Goal: Transaction & Acquisition: Purchase product/service

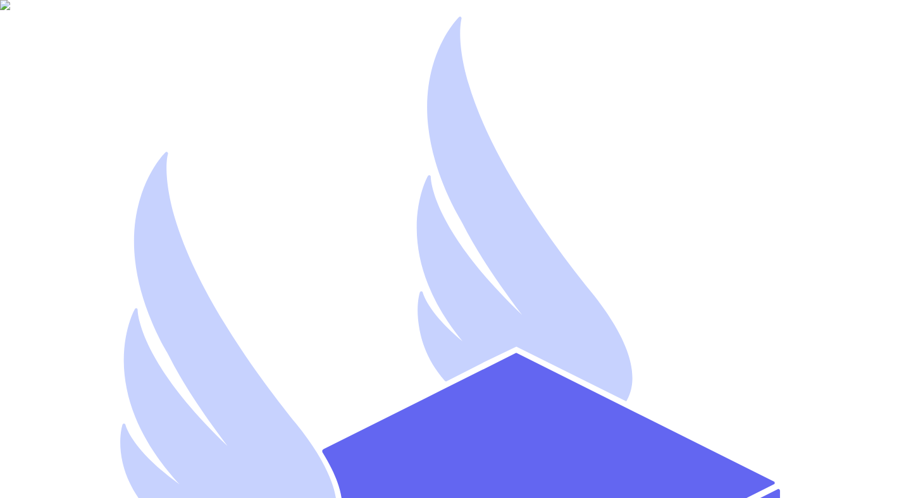
type input "[EMAIL_ADDRESS][DOMAIN_NAME]"
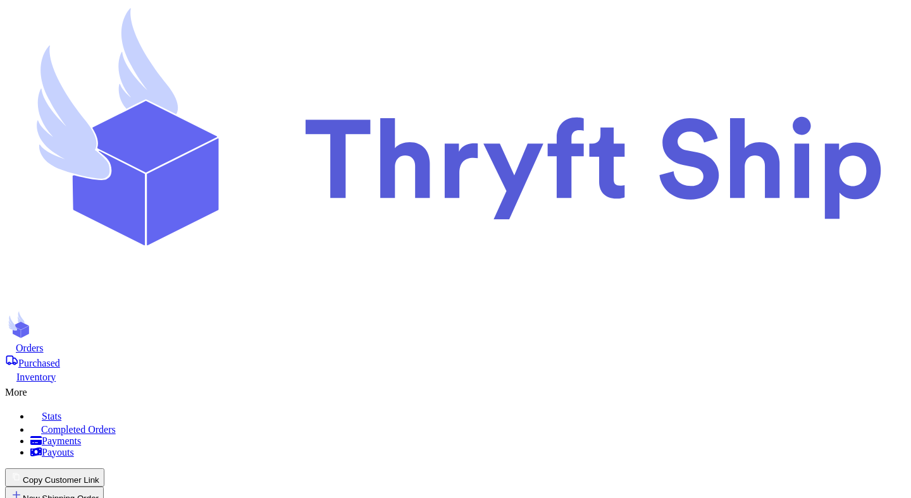
click at [104, 487] on button "New Shipping Order" at bounding box center [54, 496] width 99 height 18
type input "t"
type input "te"
type input "tes"
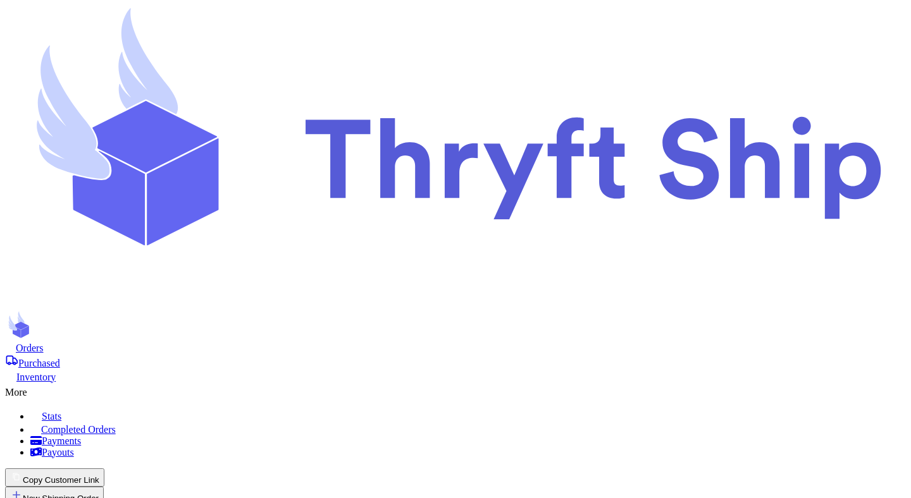
type input "tesg"
type input "tesgi"
type input "tesgin"
type input "tesgi"
type input "tesg"
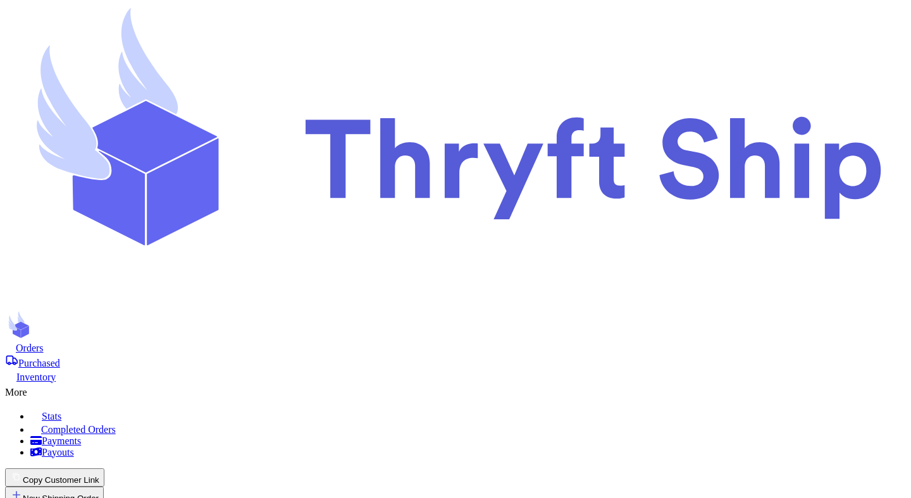
type input "tes"
type input "test"
type input "testi"
type input "testin"
type input "testing"
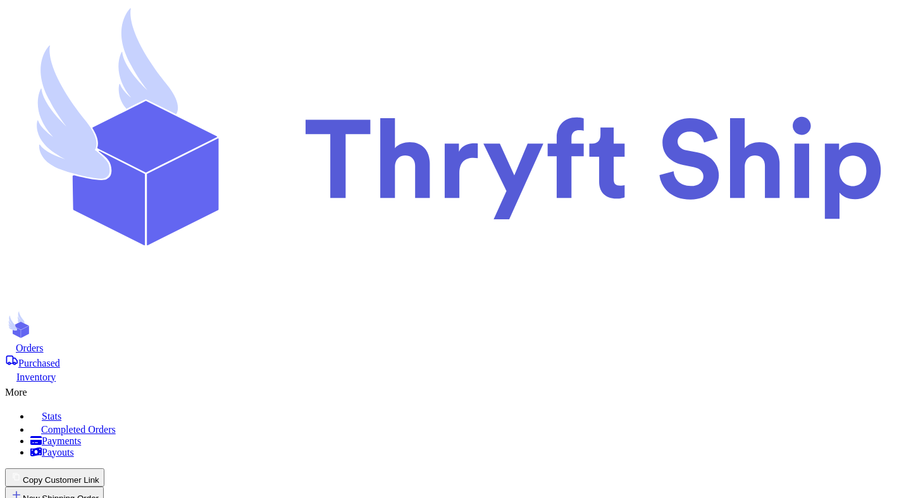
type input "testing"
type input "Mutahhar"
type input "[PERSON_NAME]"
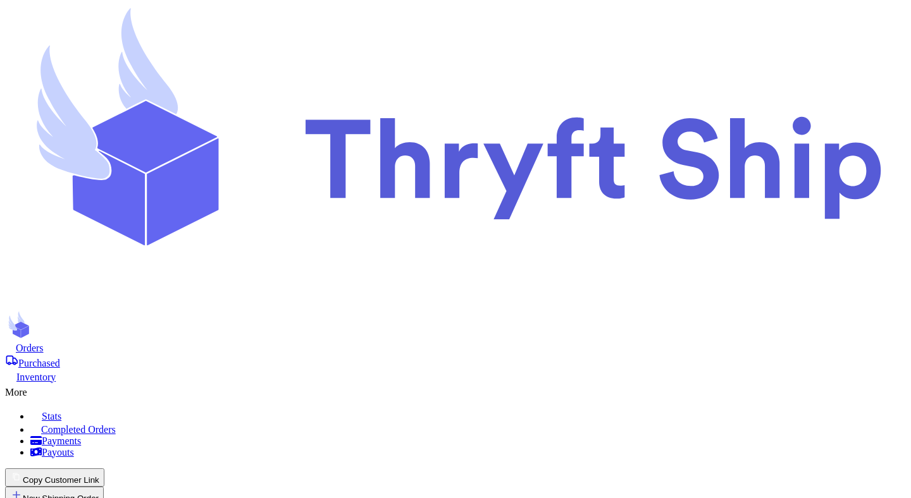
type input "[EMAIL_ADDRESS][DOMAIN_NAME]"
type input "[STREET_ADDRESS]"
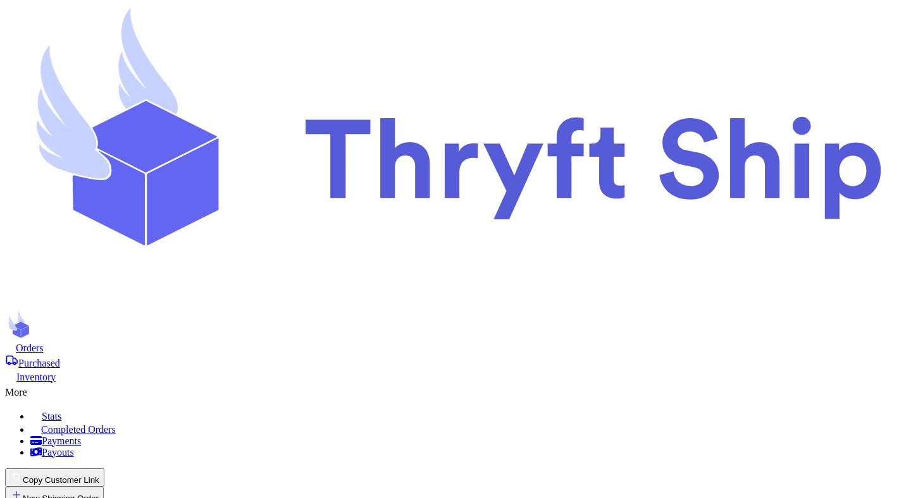
type input "[GEOGRAPHIC_DATA]"
select select "UT"
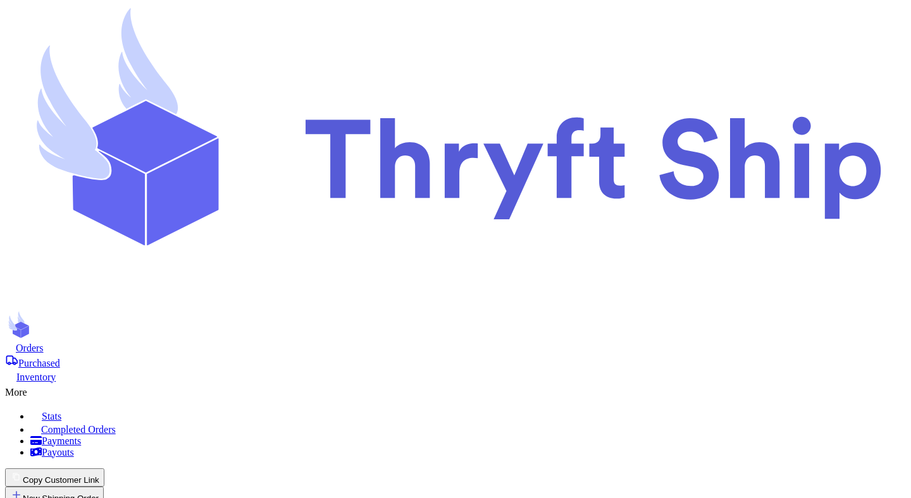
type input "84116"
type input "t"
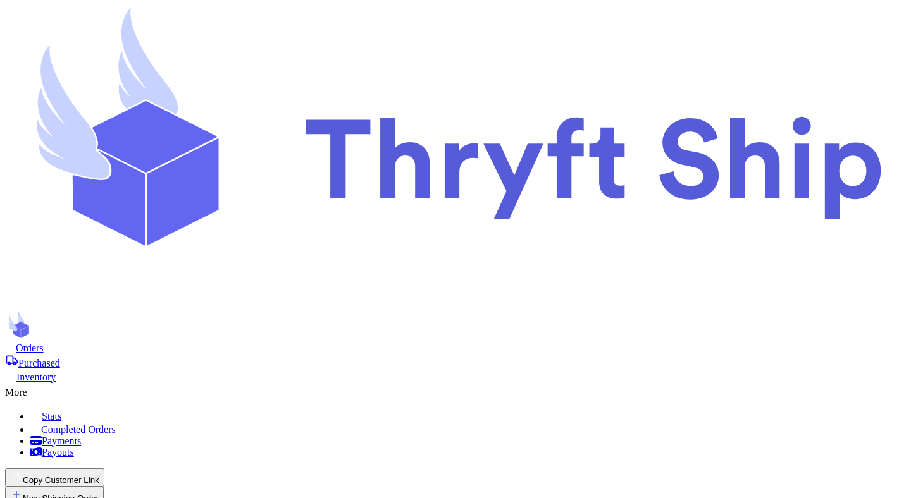
type input "te"
type input "tes"
type input "test"
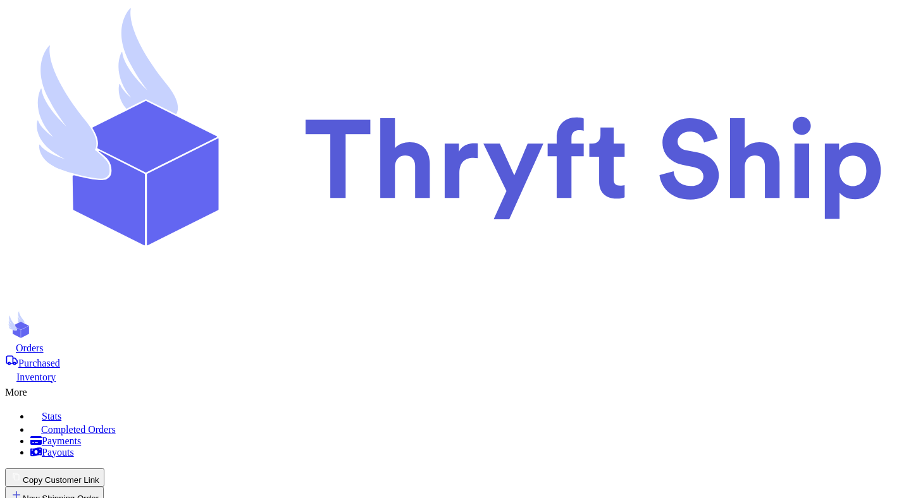
type input "2"
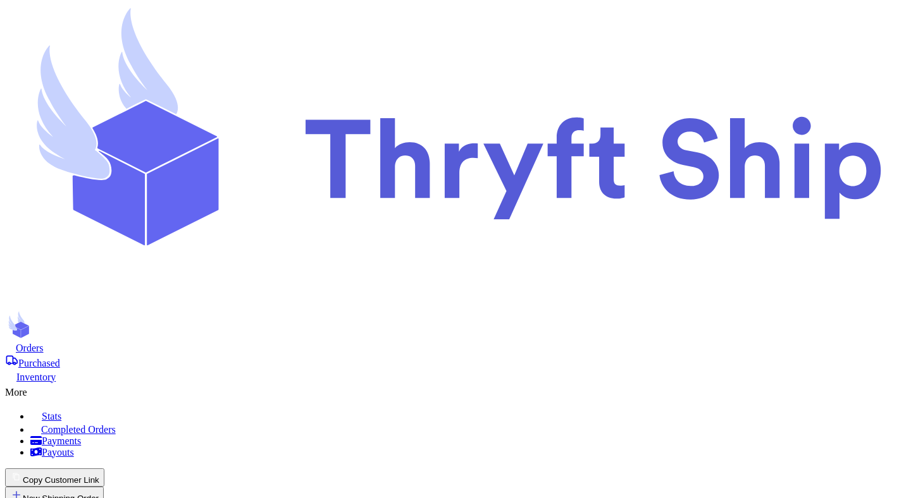
type input "1"
type input "10"
type input "2"
type input "20"
type input "3"
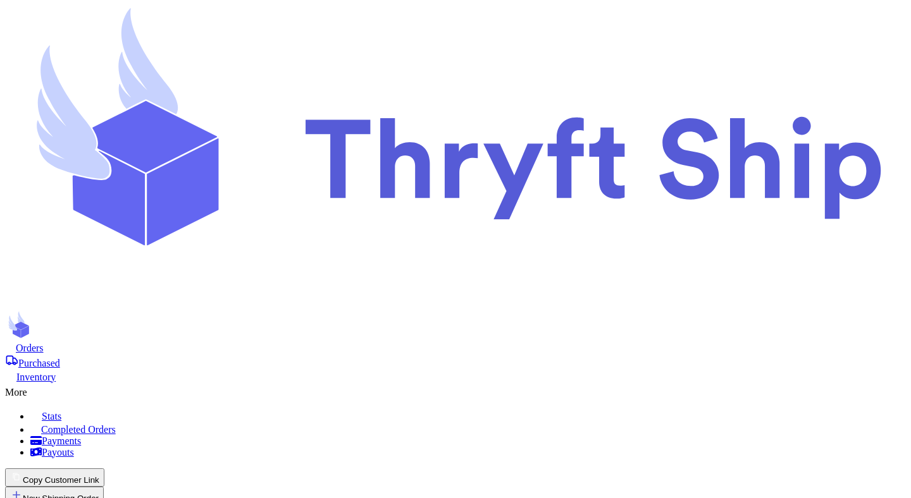
type input "30"
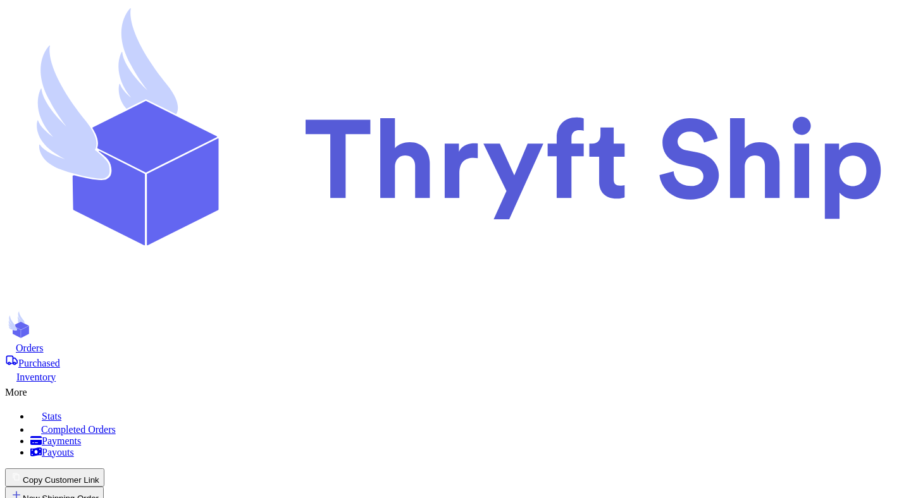
checkbox input "false"
checkbox input "true"
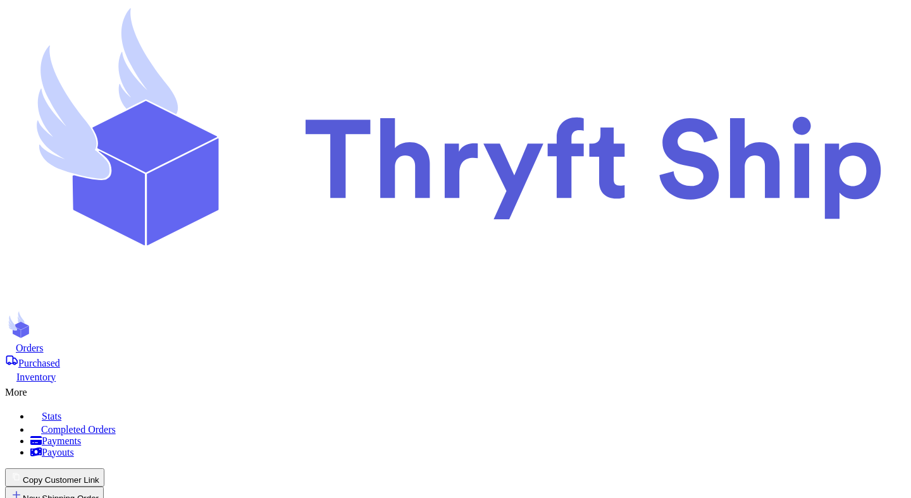
scroll to position [0, 0]
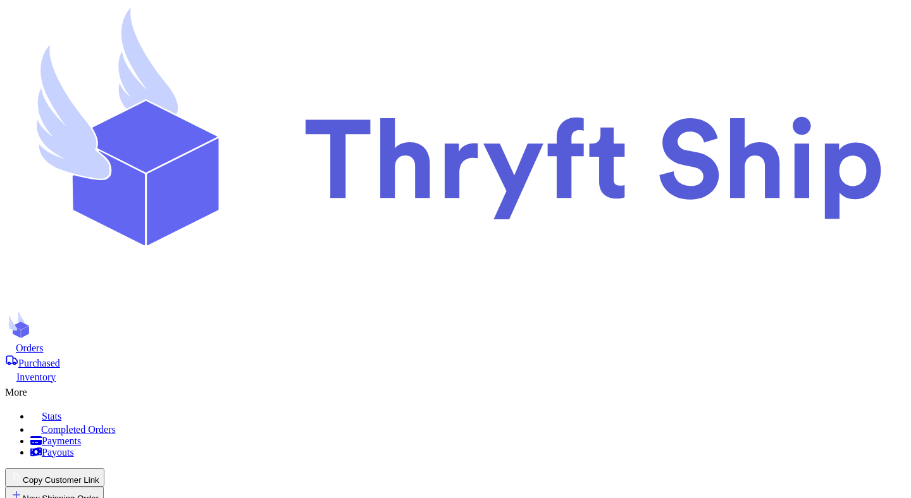
select select "UT"
click at [60, 358] on span "Purchased" at bounding box center [39, 363] width 42 height 11
